Goal: Transaction & Acquisition: Purchase product/service

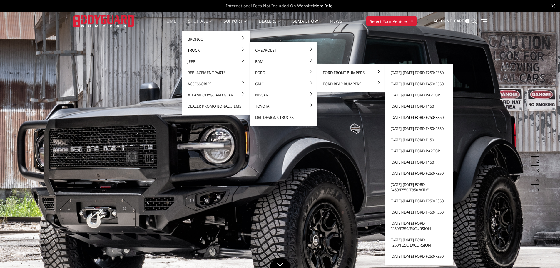
click at [423, 116] on link "[DATE]-[DATE] Ford F250/F350" at bounding box center [419, 117] width 63 height 11
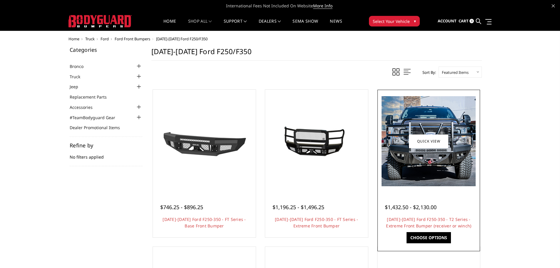
click at [441, 159] on img at bounding box center [429, 141] width 94 height 90
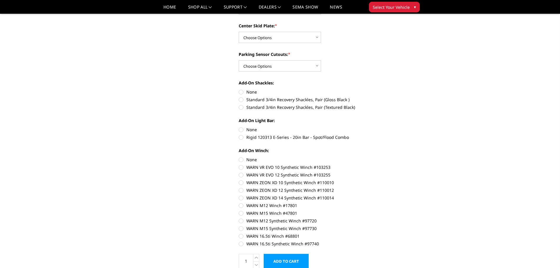
scroll to position [235, 0]
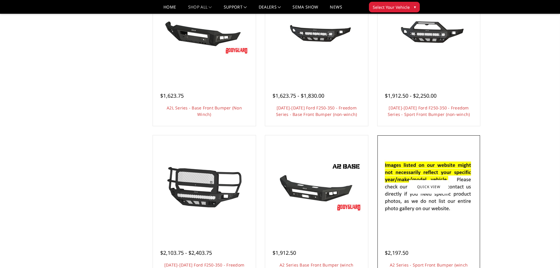
scroll to position [265, 0]
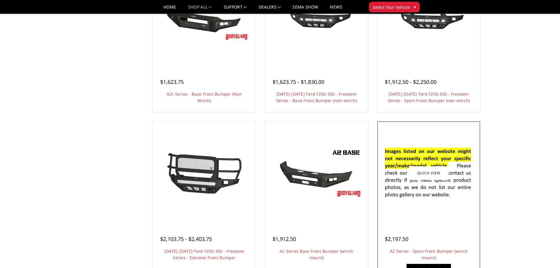
click at [444, 188] on img at bounding box center [429, 173] width 94 height 64
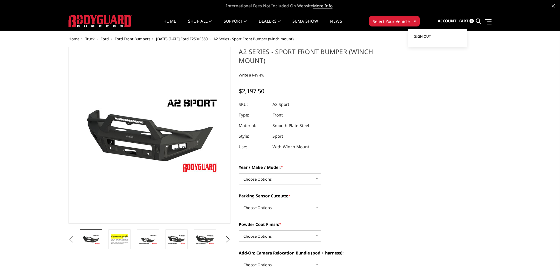
click at [426, 36] on span "Sign out" at bounding box center [422, 36] width 17 height 5
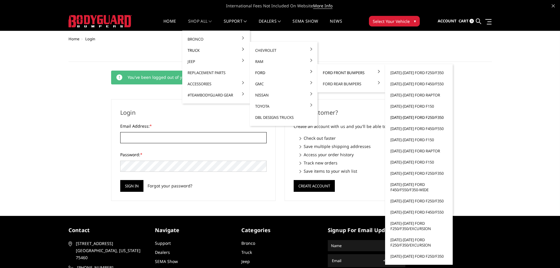
type input "sales@thoroffroadtx.com"
click at [424, 118] on link "[DATE]-[DATE] Ford F250/F350" at bounding box center [419, 117] width 63 height 11
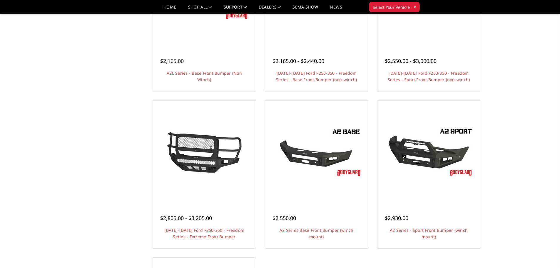
scroll to position [323, 0]
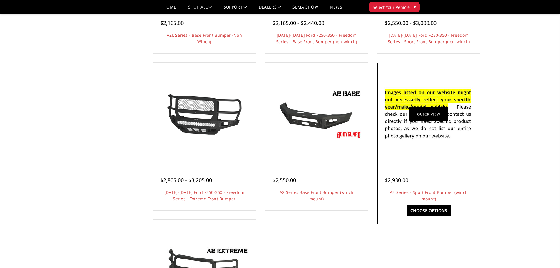
click at [443, 126] on img at bounding box center [429, 114] width 94 height 64
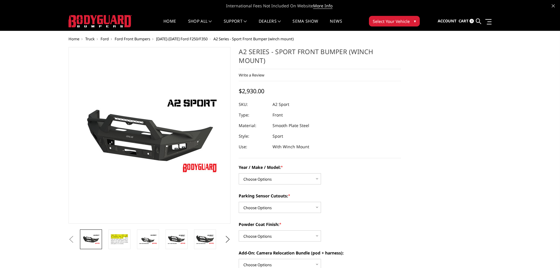
click at [255, 92] on span "$2,930.00" at bounding box center [252, 91] width 26 height 8
click at [263, 177] on select "Choose Options Chevrolet 20-23 2500 / 3500 Ford 17-22 F250 / F350 Ford 17-22 F4…" at bounding box center [280, 178] width 82 height 11
select select "826"
click at [239, 173] on select "Choose Options Chevrolet 20-23 2500 / 3500 Ford 17-22 F250 / F350 Ford 17-22 F4…" at bounding box center [280, 178] width 82 height 11
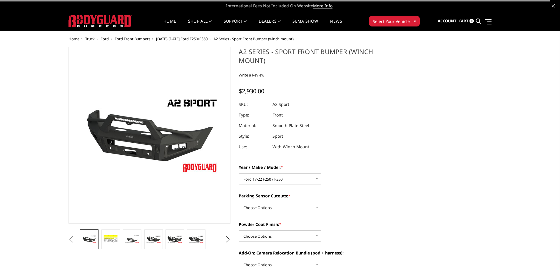
click at [269, 206] on select "Choose Options Yes - I have front parking sensors No - I do NOT have parking se…" at bounding box center [280, 207] width 82 height 11
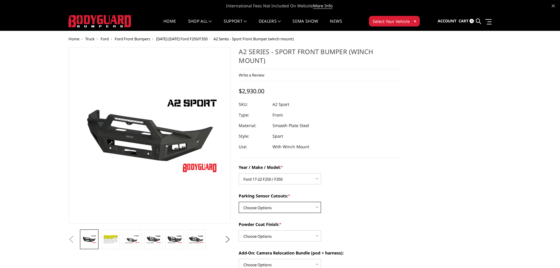
select select "540"
click at [239, 202] on select "Choose Options Yes - I have front parking sensors No - I do NOT have parking se…" at bounding box center [280, 207] width 82 height 11
click at [268, 236] on select "Choose Options Bare metal (included) Texture Black Powder Coat" at bounding box center [280, 235] width 82 height 11
select select "518"
click at [239, 230] on select "Choose Options Bare metal (included) Texture Black Powder Coat" at bounding box center [280, 235] width 82 height 11
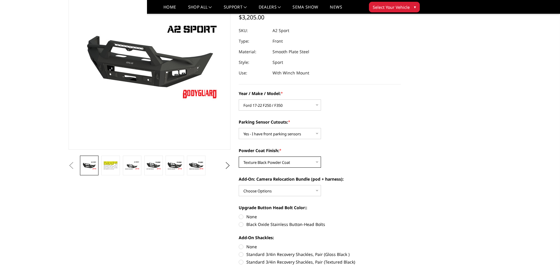
scroll to position [59, 0]
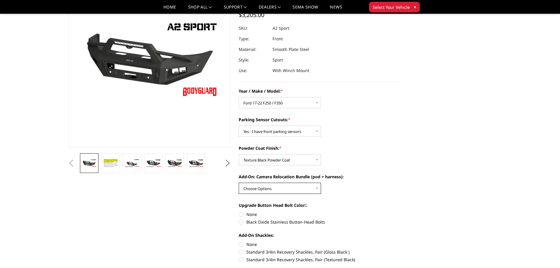
click at [265, 187] on select "Choose Options WITH front camera relocation harness + pod mount WITHOUT front c…" at bounding box center [280, 188] width 82 height 11
select select "1699"
click at [239, 183] on select "Choose Options WITH front camera relocation harness + pod mount WITHOUT front c…" at bounding box center [280, 188] width 82 height 11
click at [261, 222] on label "Black Oxide Stainless Button-Head Bolts" at bounding box center [320, 222] width 162 height 6
click at [401, 211] on input "Black Oxide Stainless Button-Head Bolts" at bounding box center [401, 211] width 0 height 0
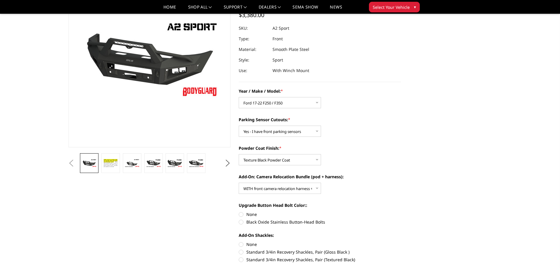
radio input "true"
click at [252, 243] on label "None" at bounding box center [320, 244] width 162 height 6
click at [239, 241] on input "None" at bounding box center [239, 241] width 0 height 0
radio input "true"
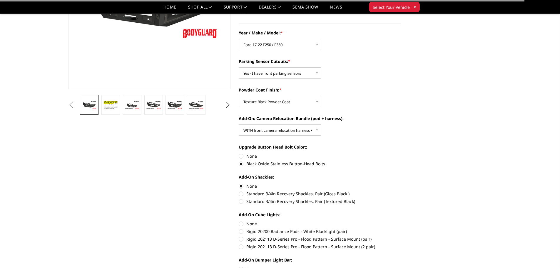
scroll to position [118, 0]
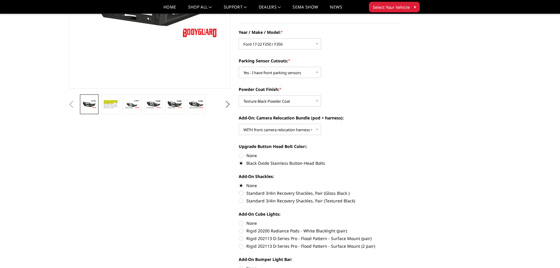
click at [263, 200] on label "Standard 3/4in Recovery Shackles, Pair (Textured Black)" at bounding box center [320, 201] width 162 height 6
click at [401, 190] on input "Standard 3/4in Recovery Shackles, Pair (Textured Black)" at bounding box center [401, 190] width 0 height 0
radio input "true"
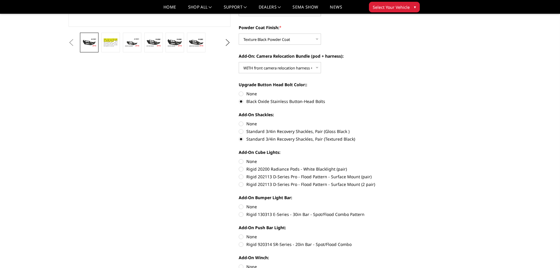
scroll to position [176, 0]
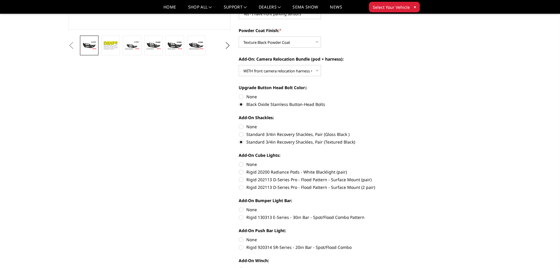
click at [258, 189] on label "Rigid 202113 D-Series Pro - Flood Pattern - Surface Mount (2 pair)" at bounding box center [320, 187] width 162 height 6
click at [401, 177] on input "Rigid 202113 D-Series Pro - Flood Pattern - Surface Mount (2 pair)" at bounding box center [401, 176] width 0 height 0
radio input "true"
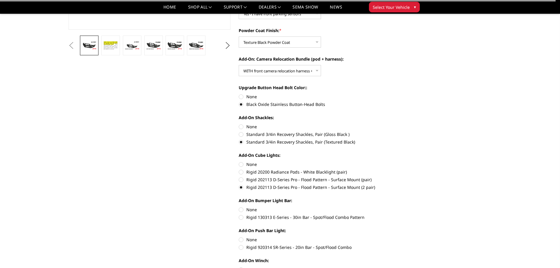
click at [257, 217] on label "Rigid 130313 E-Series - 30in Bar - Spot/Flood Combo Pattern" at bounding box center [320, 217] width 162 height 6
click at [401, 207] on input "Rigid 130313 E-Series - 30in Bar - Spot/Flood Combo Pattern" at bounding box center [401, 206] width 0 height 0
radio input "true"
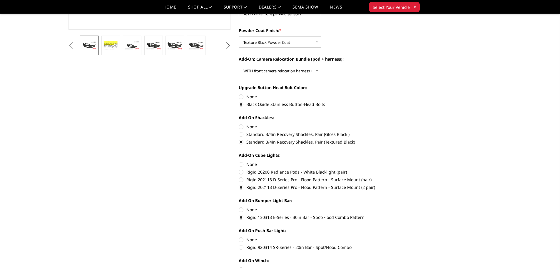
click at [259, 249] on label "Rigid 920314 SR-Series - 20in Bar - Spot/Flood Combo" at bounding box center [320, 247] width 162 height 6
click at [401, 237] on input "Rigid 920314 SR-Series - 20in Bar - Spot/Flood Combo" at bounding box center [401, 236] width 0 height 0
radio input "true"
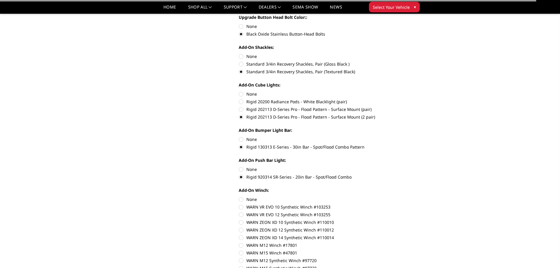
scroll to position [265, 0]
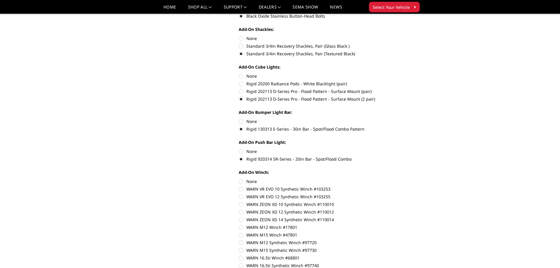
click at [256, 196] on label "WARN VR EVO 12 Synthetic Winch #103255" at bounding box center [320, 196] width 162 height 6
click at [401, 186] on input "WARN VR EVO 12 Synthetic Winch #103255" at bounding box center [401, 186] width 0 height 0
radio input "true"
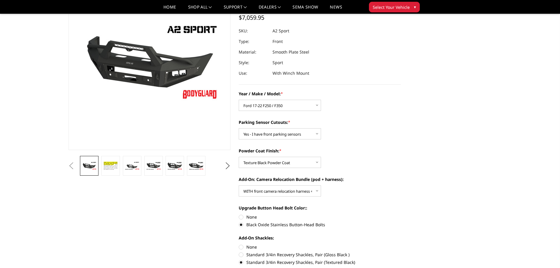
scroll to position [29, 0]
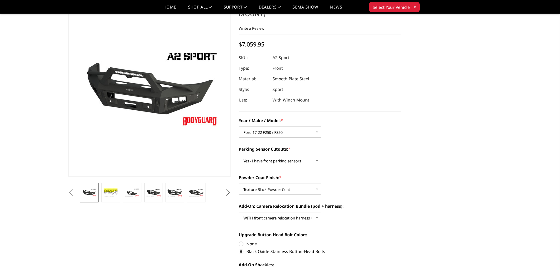
click at [281, 162] on select "Choose Options Yes - I have front parking sensors No - I do NOT have parking se…" at bounding box center [280, 160] width 82 height 11
select select "541"
click at [239, 155] on select "Choose Options Yes - I have front parking sensors No - I do NOT have parking se…" at bounding box center [280, 160] width 82 height 11
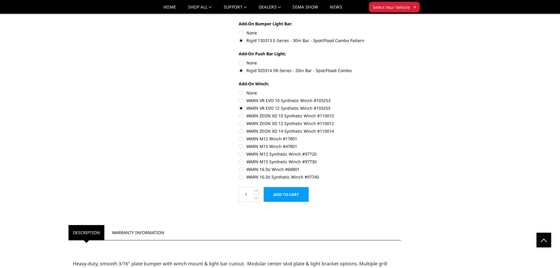
scroll to position [353, 0]
click at [241, 126] on label "WARN ZEON XD 12 Synthetic Winch #110012" at bounding box center [320, 124] width 162 height 6
click at [401, 113] on input "WARN ZEON XD 12 Synthetic Winch #110012" at bounding box center [401, 113] width 0 height 0
radio input "true"
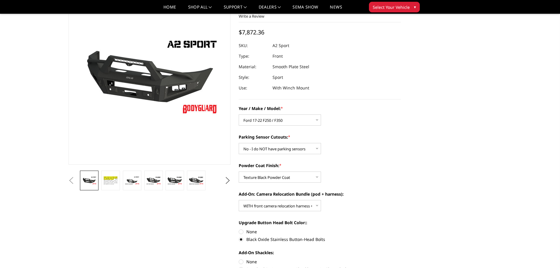
scroll to position [0, 0]
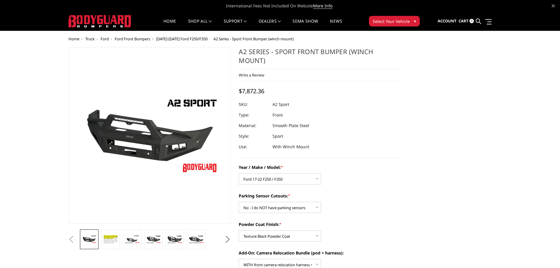
click at [253, 91] on span "$7,872.36" at bounding box center [252, 91] width 26 height 8
copy span "7,872.36"
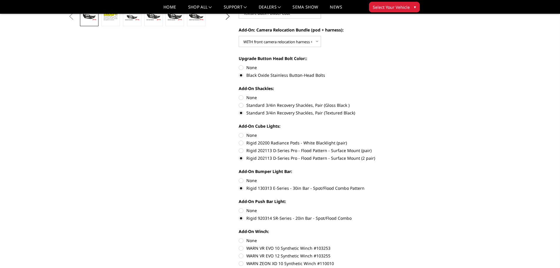
scroll to position [206, 0]
